Goal: Task Accomplishment & Management: Use online tool/utility

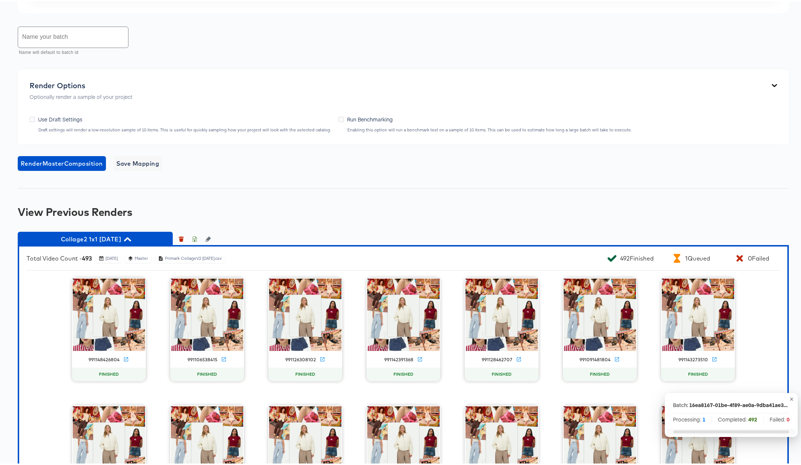
scroll to position [430, 0]
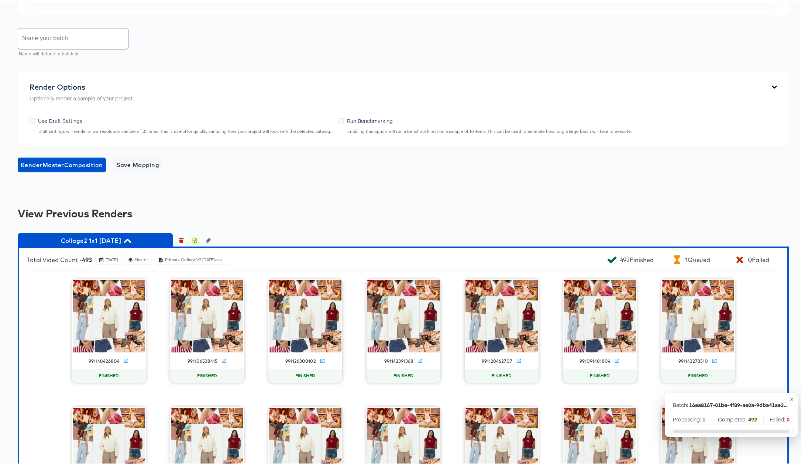
click at [193, 242] on icon "button" at bounding box center [194, 239] width 5 height 5
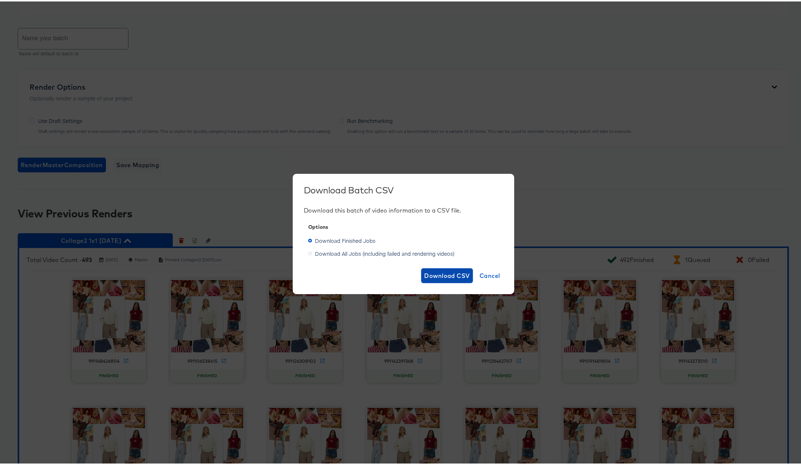
click at [437, 271] on span "Download CSV" at bounding box center [447, 274] width 46 height 10
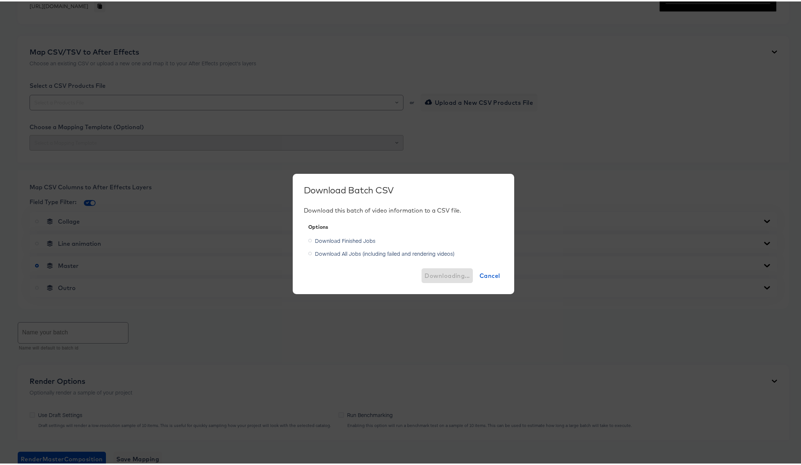
scroll to position [51, 0]
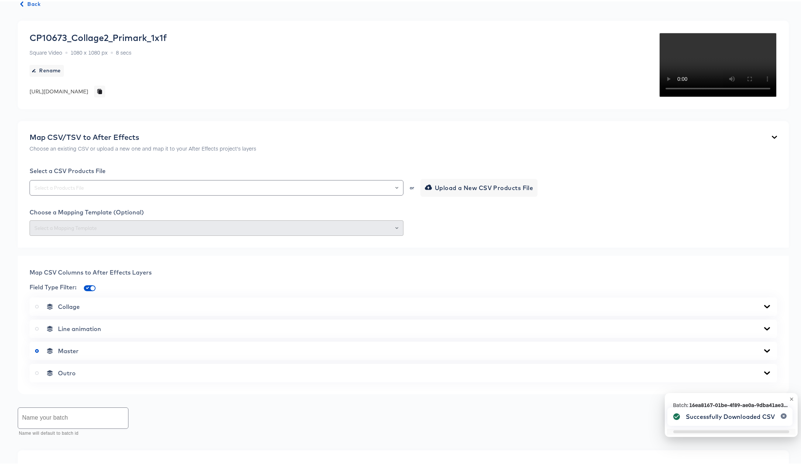
click at [27, 6] on span "Back" at bounding box center [31, 2] width 20 height 9
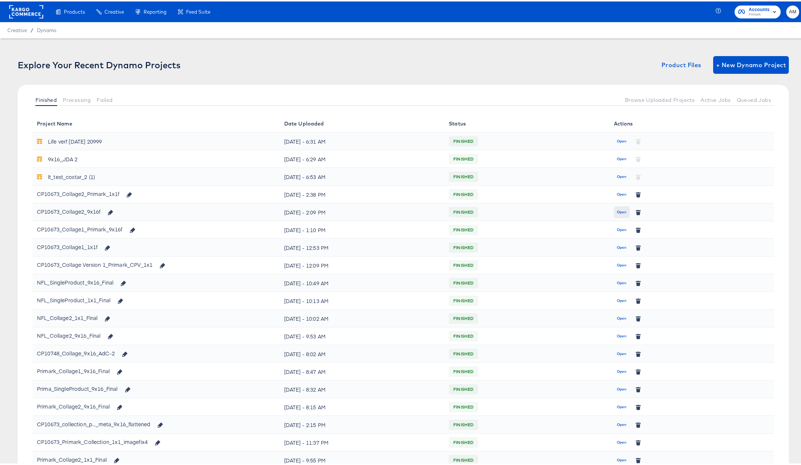
click at [622, 210] on span "Open" at bounding box center [622, 211] width 10 height 7
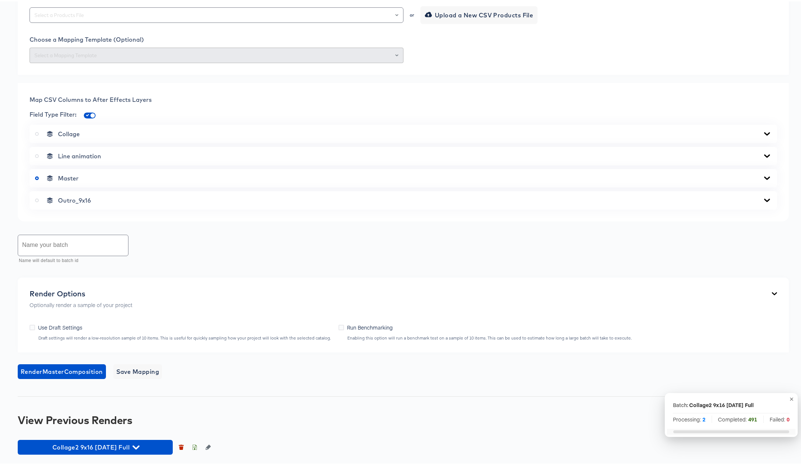
scroll to position [367, 0]
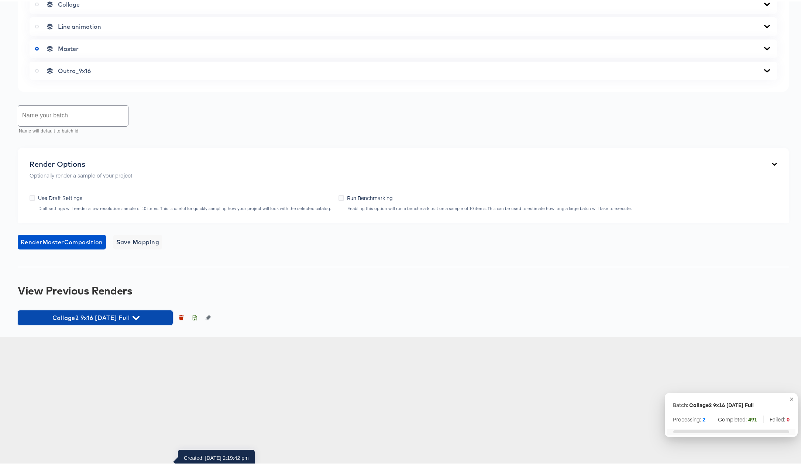
click at [133, 320] on icon "button" at bounding box center [136, 316] width 7 height 7
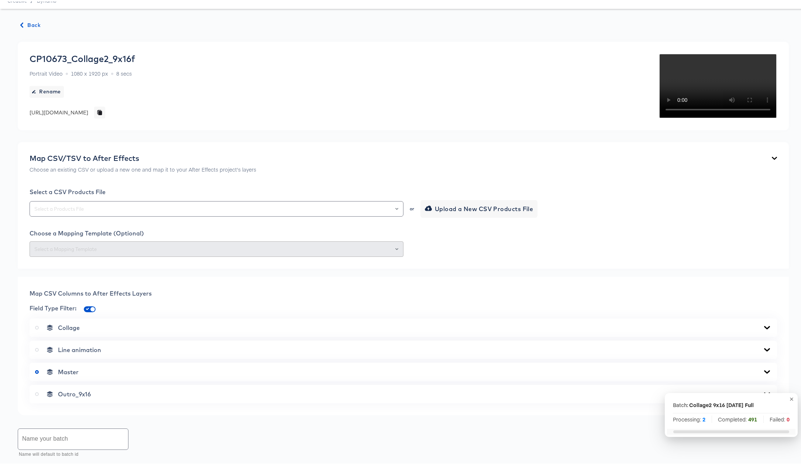
scroll to position [0, 0]
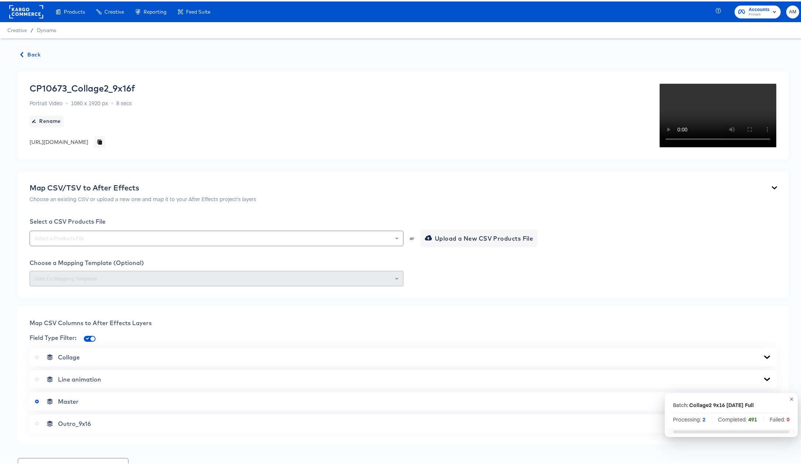
click at [32, 54] on span "Back" at bounding box center [31, 53] width 20 height 9
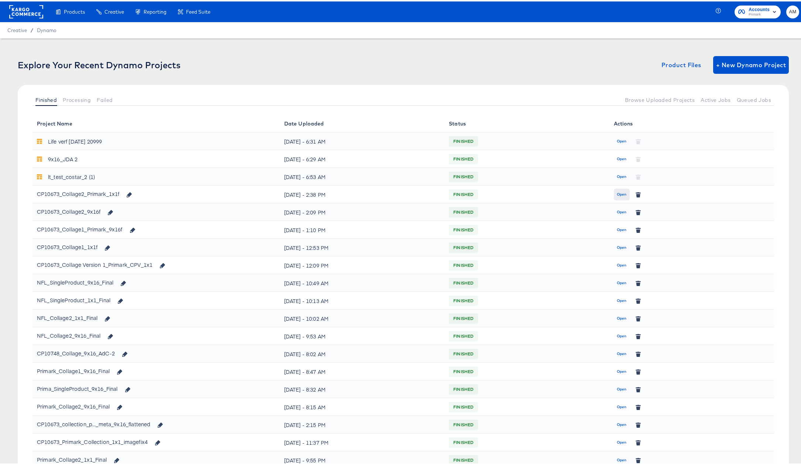
click at [617, 195] on span "Open" at bounding box center [622, 193] width 10 height 7
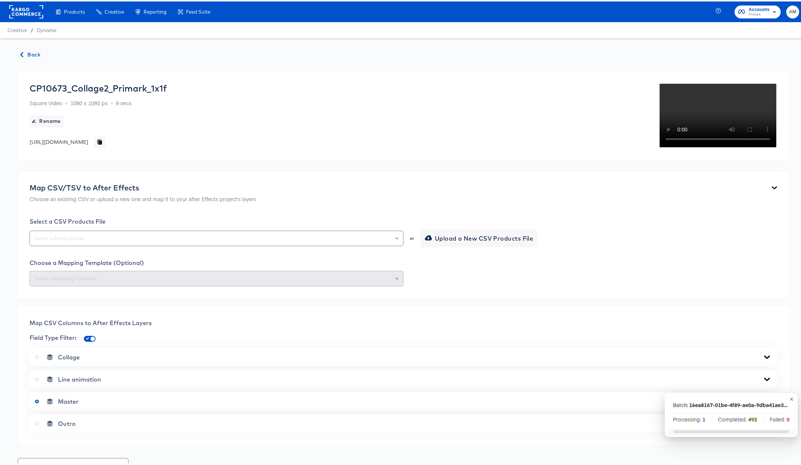
click at [28, 9] on rect at bounding box center [26, 10] width 34 height 13
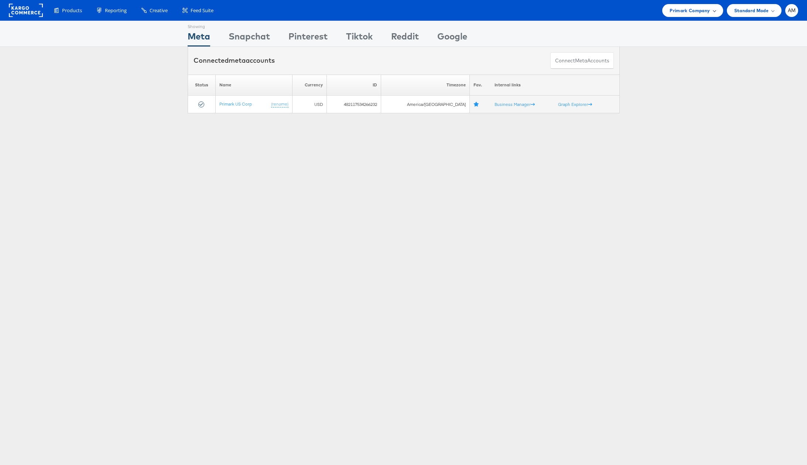
click at [678, 11] on span "Primark Company" at bounding box center [690, 11] width 40 height 8
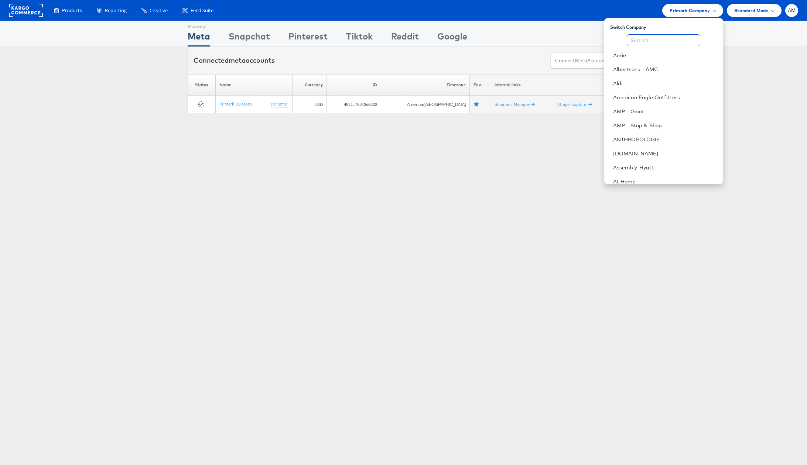
click at [670, 40] on input "text" at bounding box center [663, 40] width 73 height 12
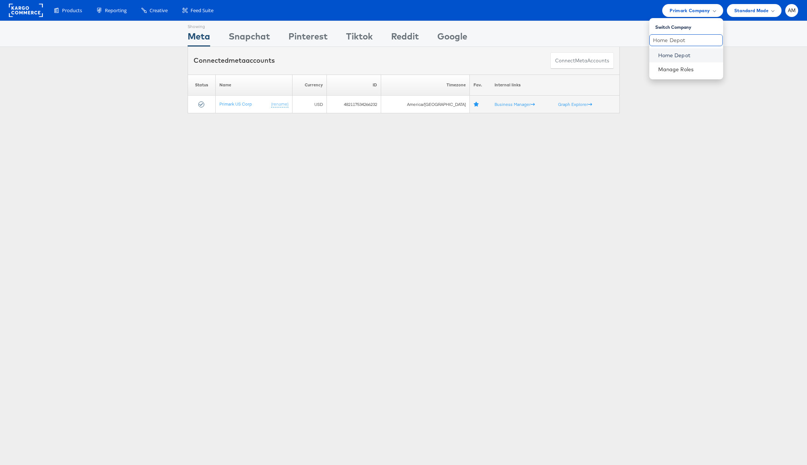
type input "Home Depot"
click at [680, 54] on link "Home Depot" at bounding box center [687, 55] width 59 height 7
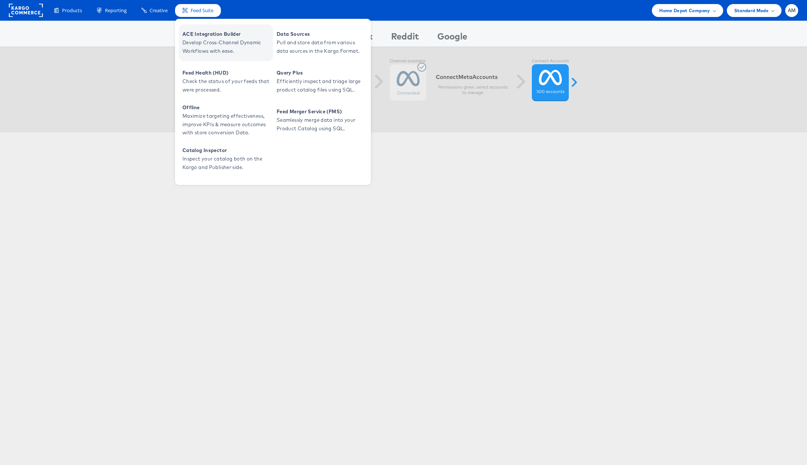
click at [201, 38] on span "ACE Integration Builder" at bounding box center [226, 34] width 89 height 8
